Goal: Entertainment & Leisure: Consume media (video, audio)

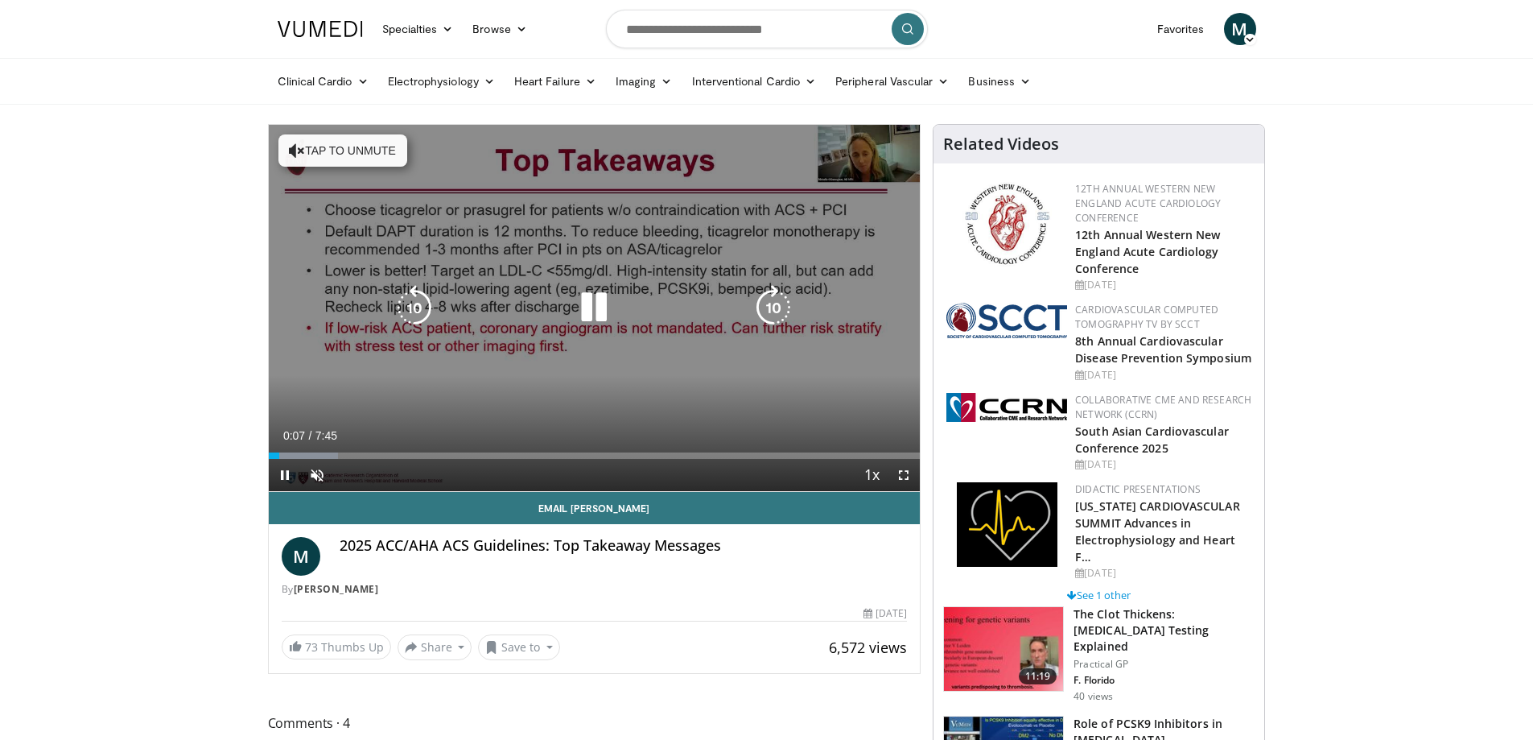
click at [310, 152] on button "Tap to unmute" at bounding box center [342, 150] width 129 height 32
click at [777, 315] on icon "Video Player" at bounding box center [773, 307] width 45 height 45
click at [788, 313] on icon "Video Player" at bounding box center [773, 307] width 45 height 45
click at [760, 299] on icon "Video Player" at bounding box center [773, 307] width 45 height 45
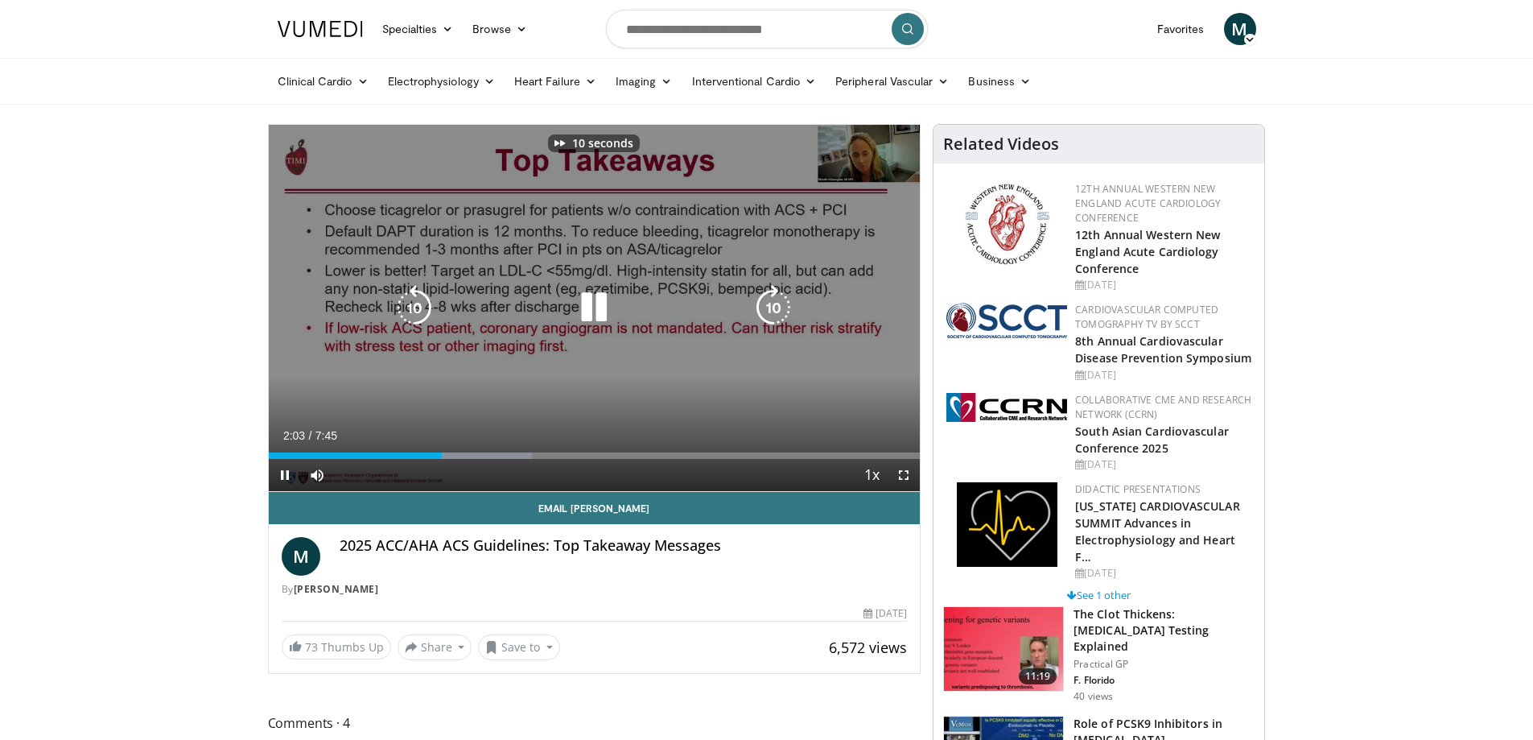
click at [760, 299] on icon "Video Player" at bounding box center [773, 307] width 45 height 45
click at [760, 300] on icon "Video Player" at bounding box center [773, 307] width 45 height 45
click at [763, 300] on icon "Video Player" at bounding box center [773, 307] width 45 height 45
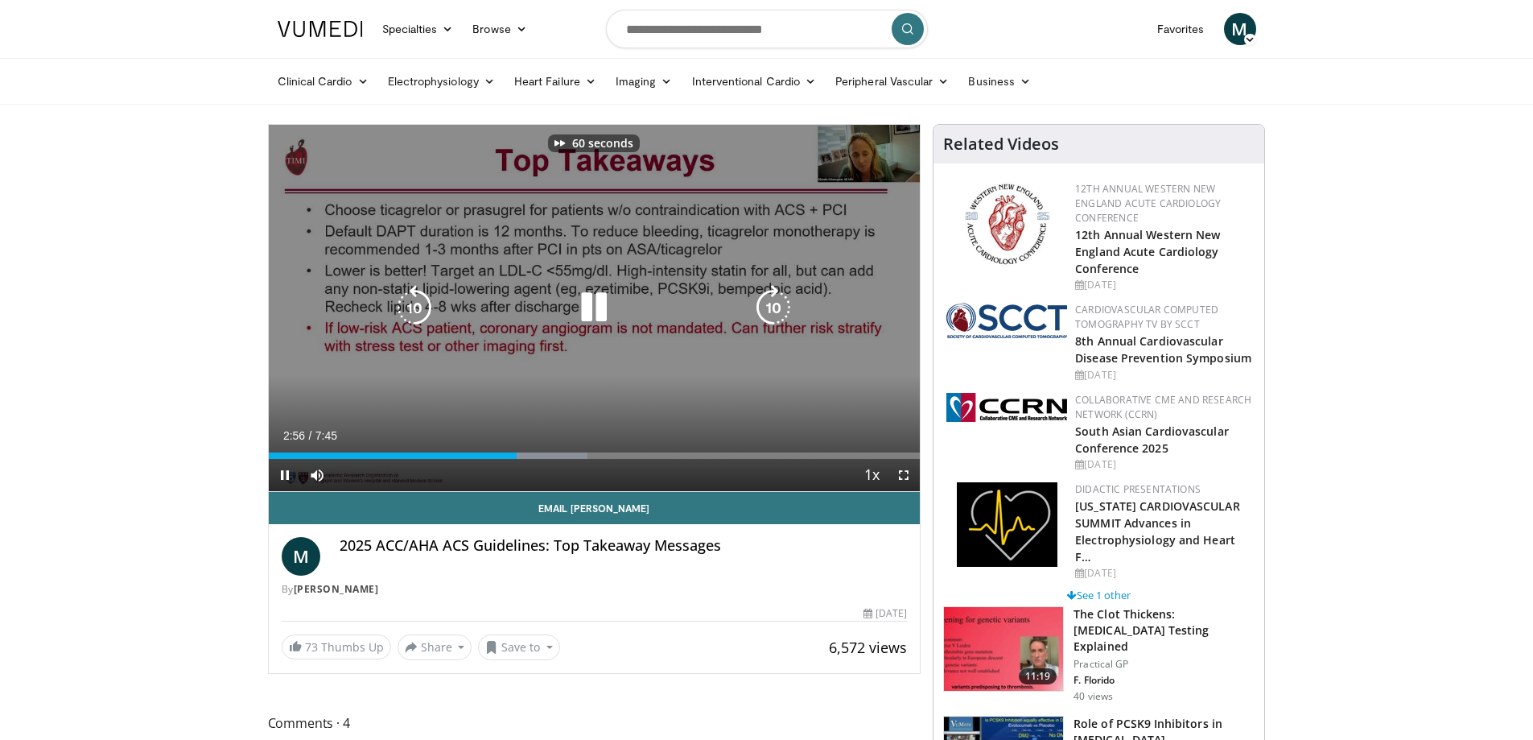
click at [763, 300] on icon "Video Player" at bounding box center [773, 307] width 45 height 45
click at [764, 301] on icon "Video Player" at bounding box center [773, 307] width 45 height 45
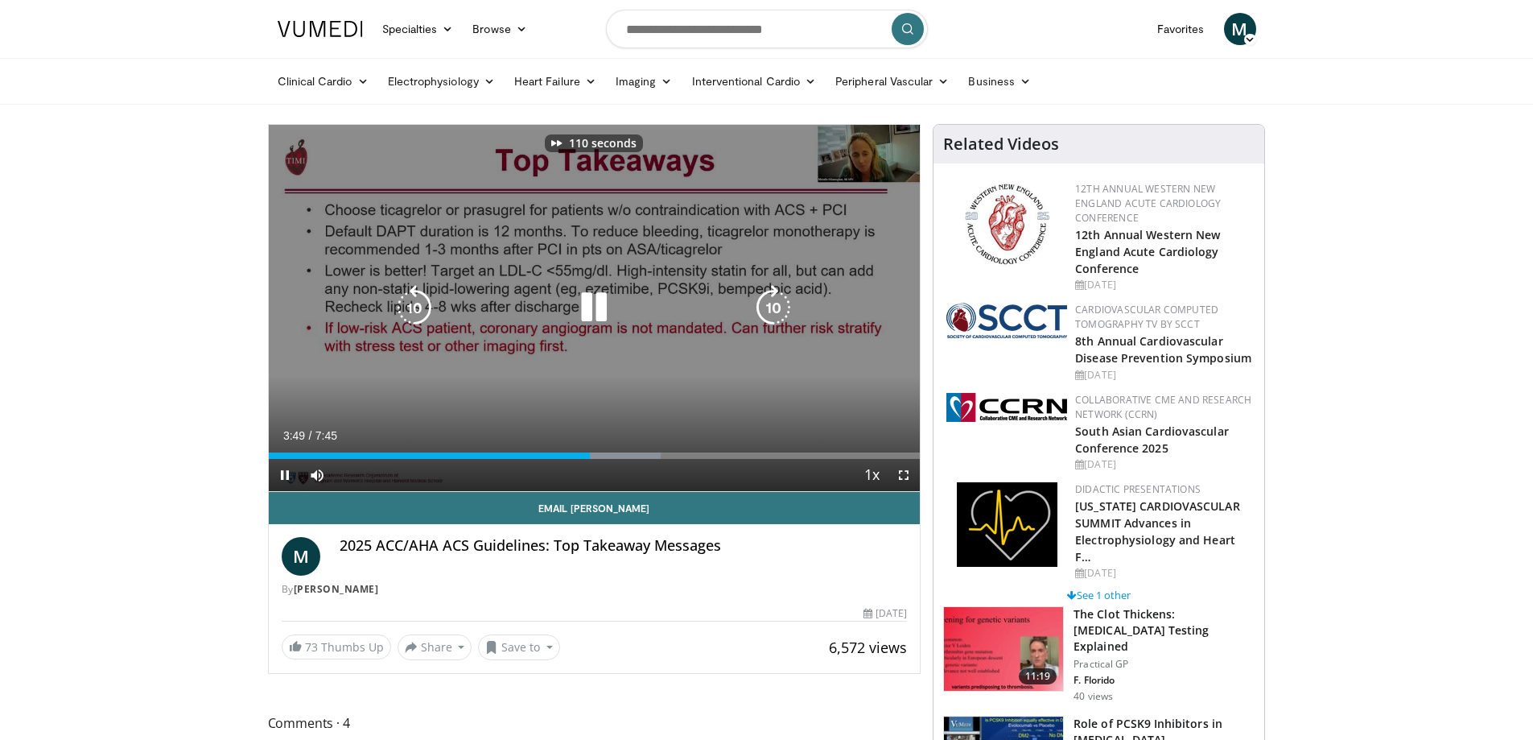
click at [764, 301] on icon "Video Player" at bounding box center [773, 307] width 45 height 45
click at [773, 302] on icon "Video Player" at bounding box center [773, 307] width 45 height 45
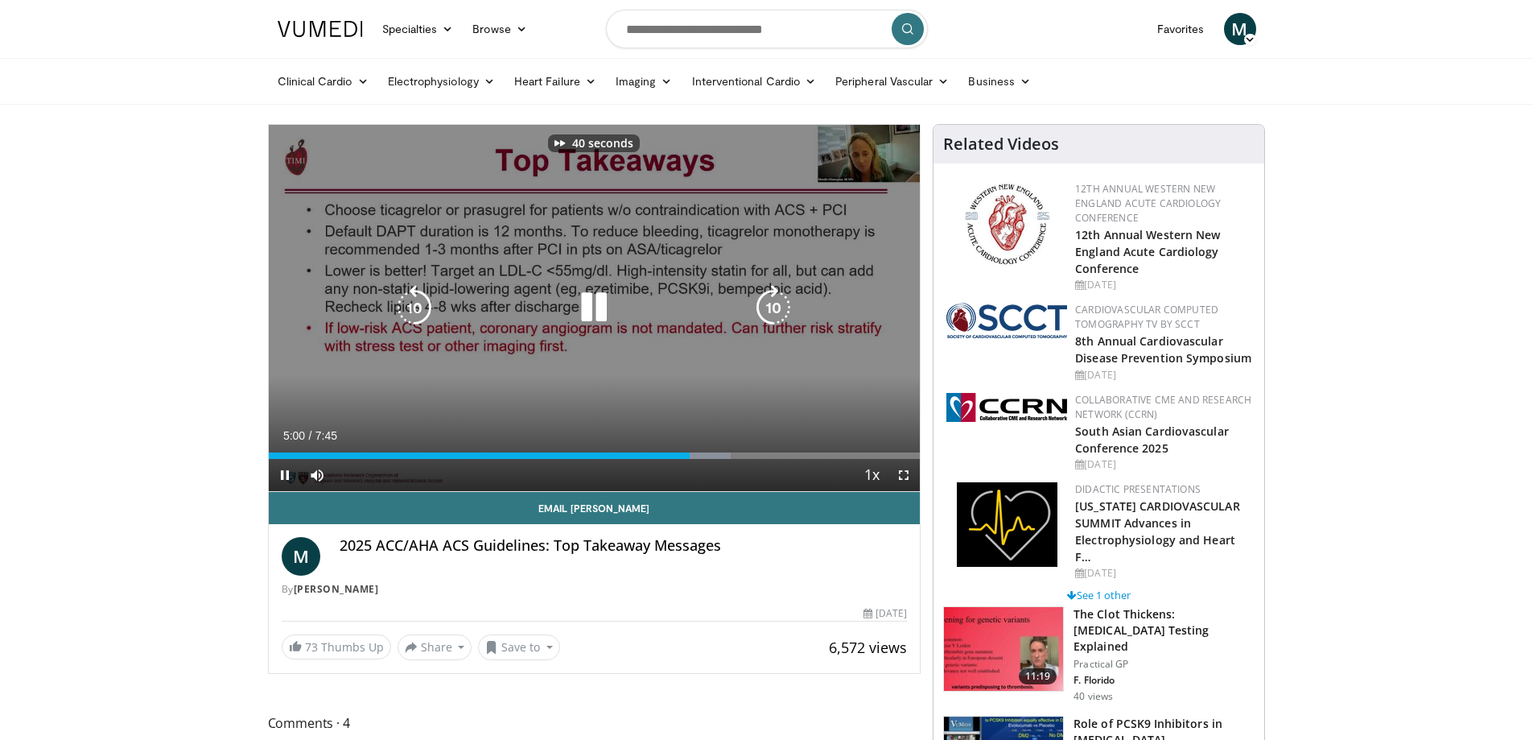
click at [773, 302] on icon "Video Player" at bounding box center [773, 307] width 45 height 45
click at [761, 299] on icon "Video Player" at bounding box center [773, 307] width 45 height 45
